Goal: Transaction & Acquisition: Subscribe to service/newsletter

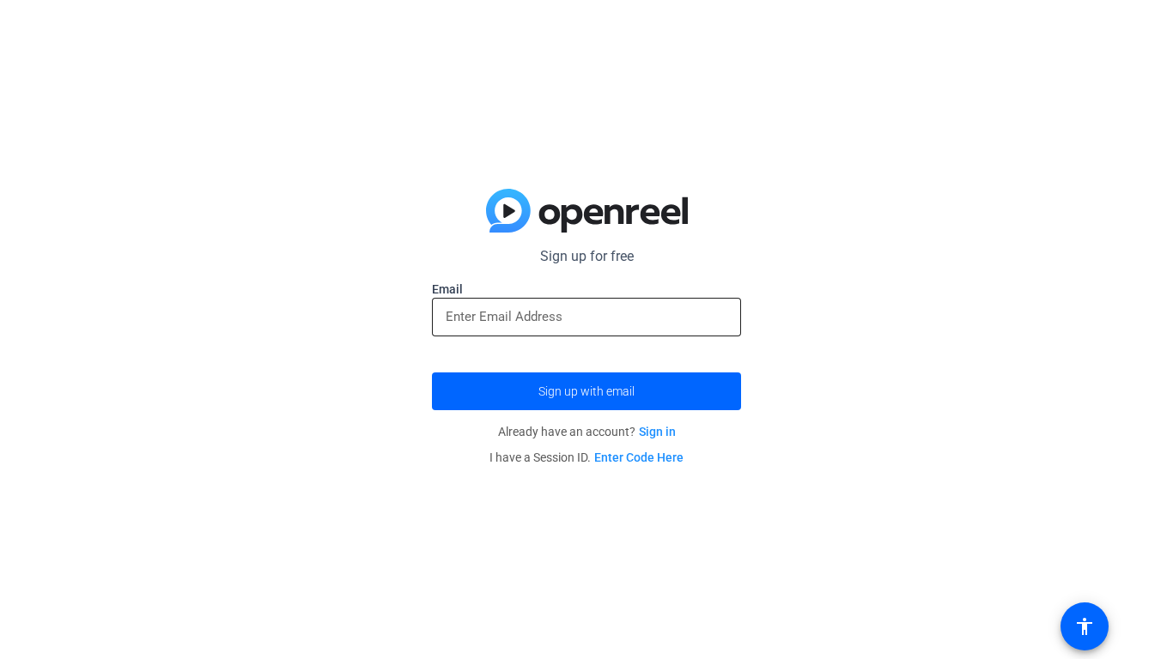
click at [489, 326] on input "email" at bounding box center [587, 317] width 282 height 21
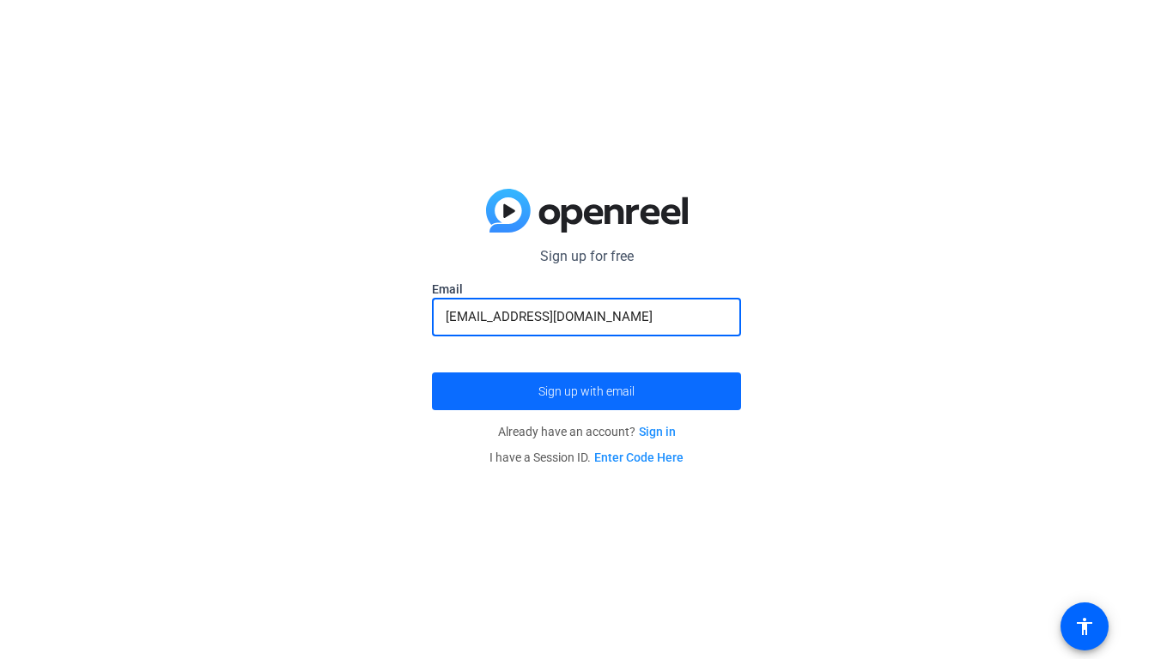
click at [582, 378] on span "submit" at bounding box center [586, 391] width 309 height 41
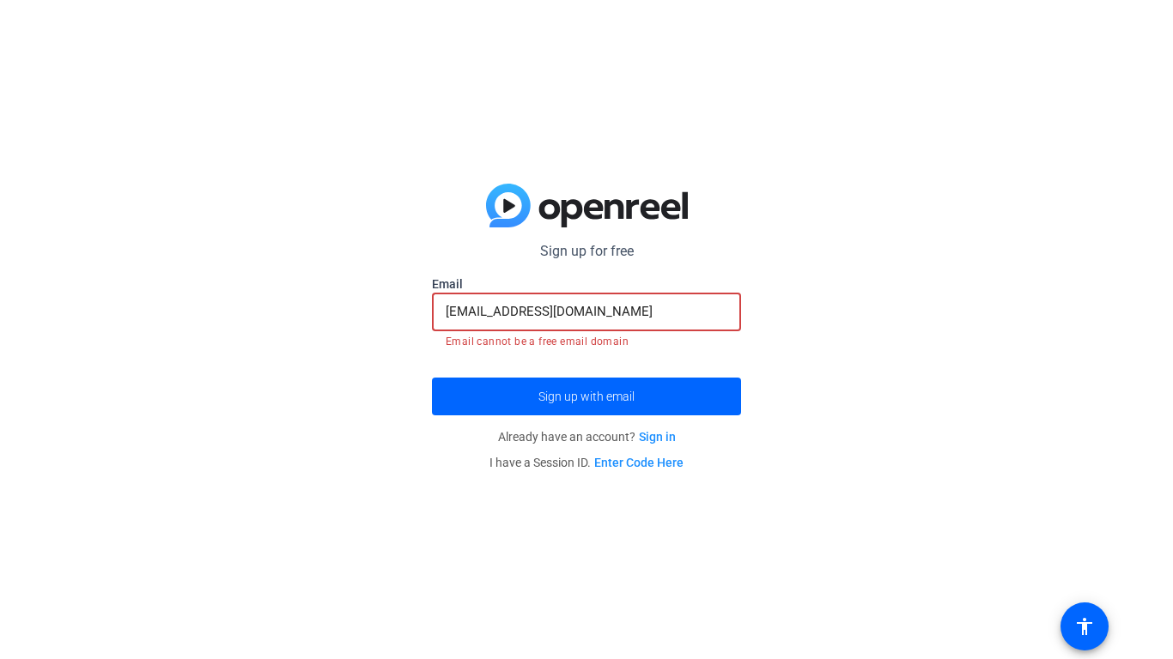
click at [513, 310] on input "[EMAIL_ADDRESS][DOMAIN_NAME]" at bounding box center [587, 311] width 282 height 21
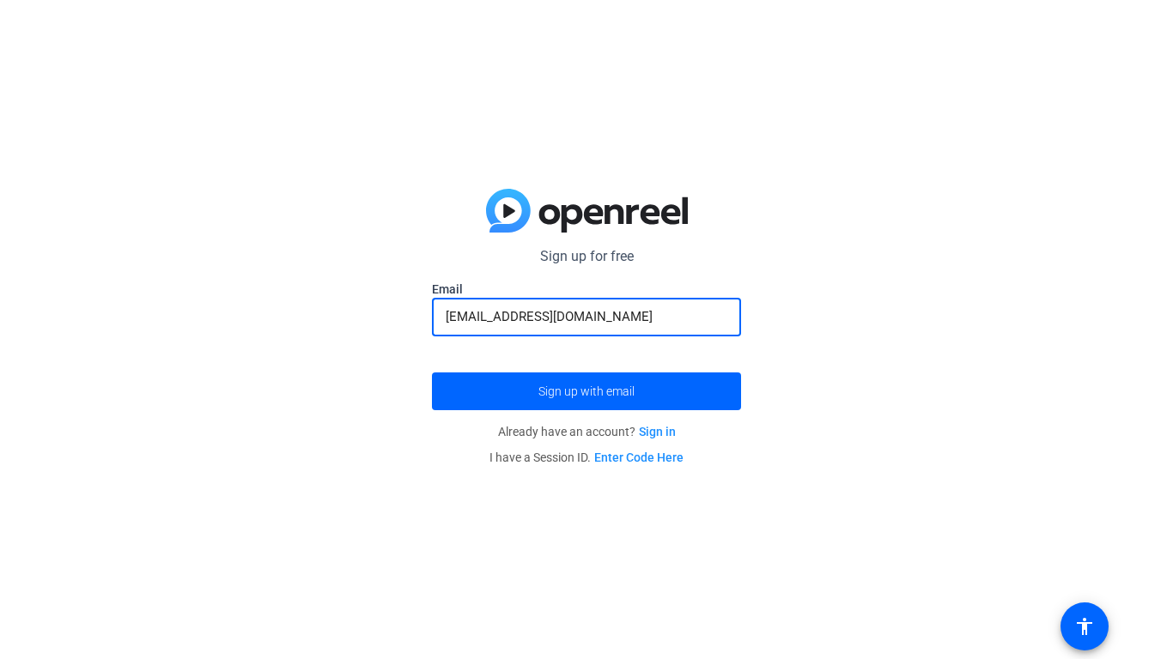
type input "[EMAIL_ADDRESS][DOMAIN_NAME]"
click at [432, 373] on button "Sign up with email" at bounding box center [586, 392] width 309 height 38
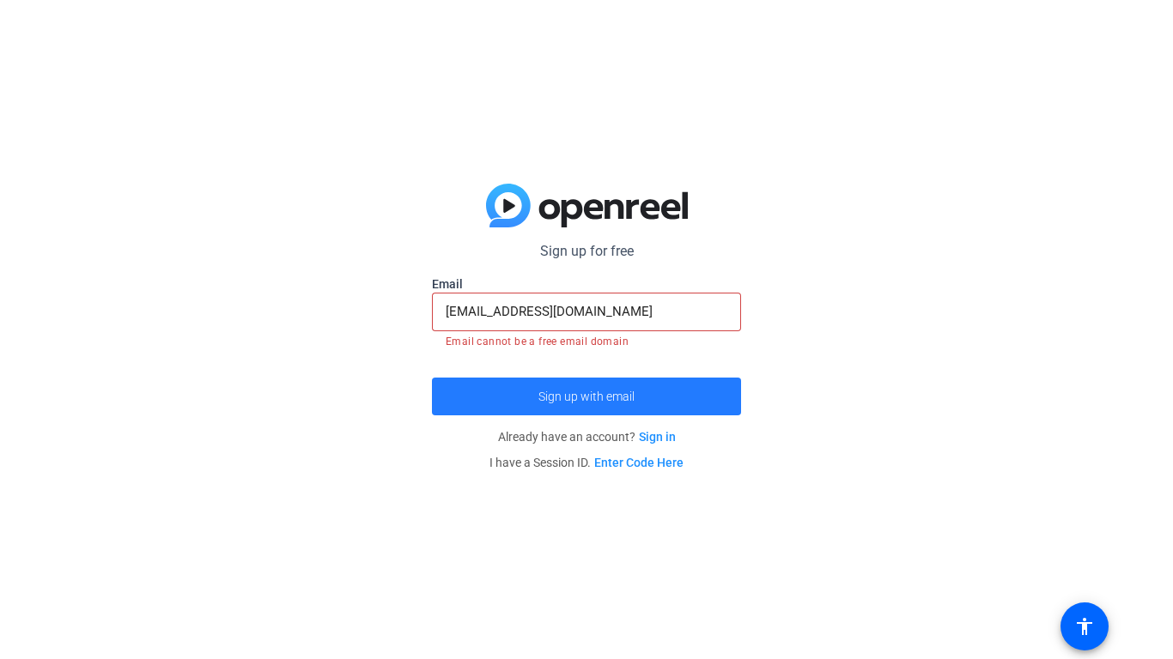
click at [596, 397] on span "Sign up with email" at bounding box center [586, 397] width 96 height 0
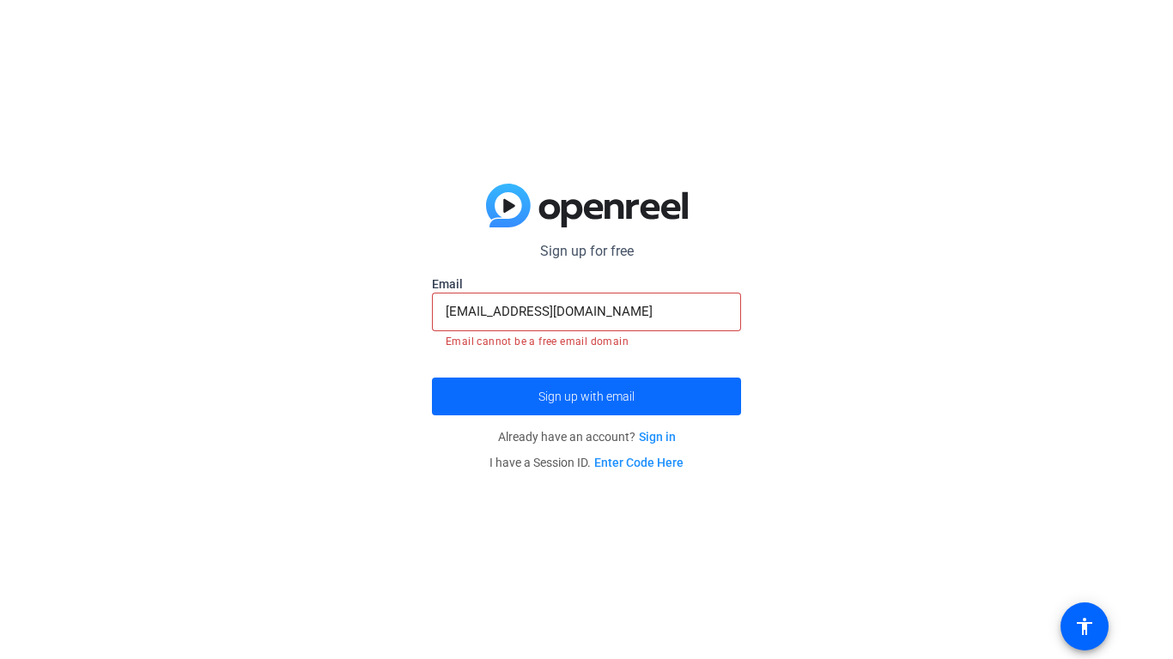
click at [628, 404] on span "submit" at bounding box center [586, 396] width 309 height 41
click at [638, 403] on span "submit" at bounding box center [586, 396] width 309 height 41
click at [528, 306] on input "[EMAIL_ADDRESS][DOMAIN_NAME]" at bounding box center [587, 311] width 282 height 21
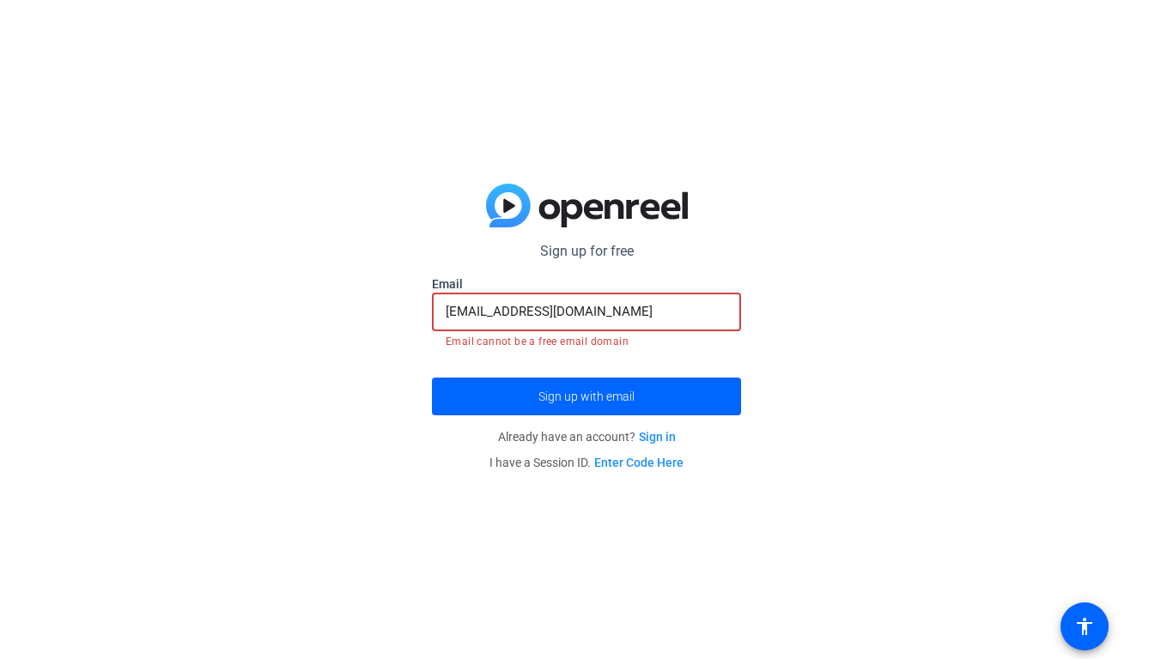
drag, startPoint x: 635, startPoint y: 319, endPoint x: 395, endPoint y: 318, distance: 240.4
click at [395, 318] on div "Sign up for free [EMAIL_ADDRESS][DOMAIN_NAME] Email [EMAIL_ADDRESS][DOMAIN_NAME…" at bounding box center [586, 329] width 1173 height 659
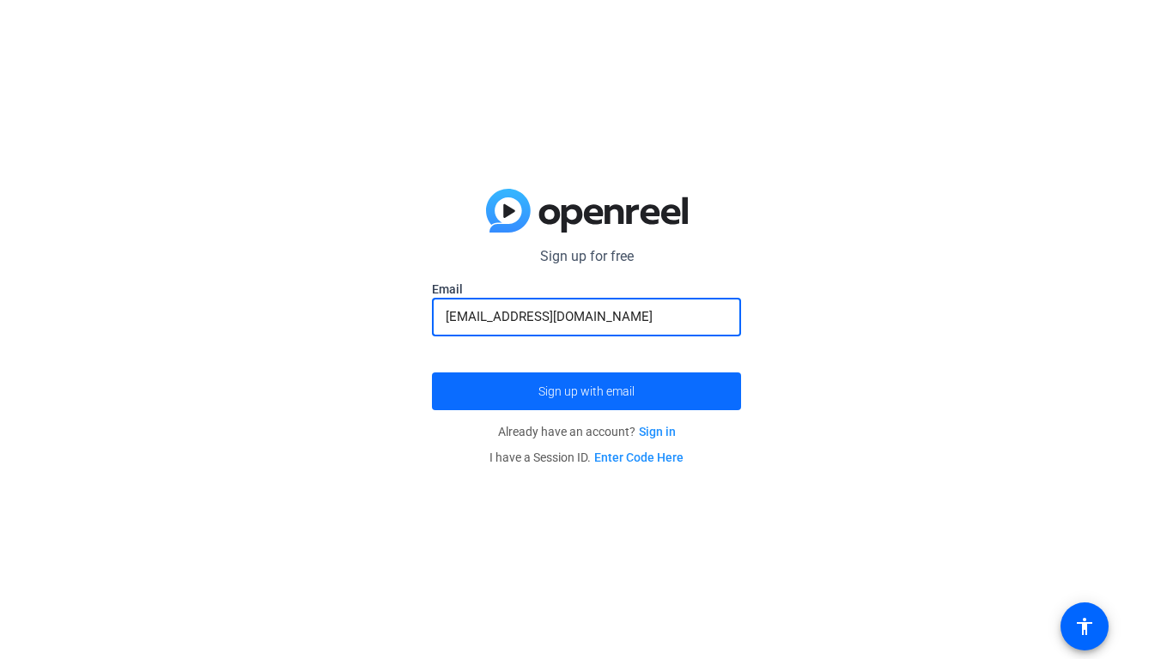
type input "[EMAIL_ADDRESS][DOMAIN_NAME]"
click at [486, 382] on span "submit" at bounding box center [586, 391] width 309 height 41
